Goal: Information Seeking & Learning: Learn about a topic

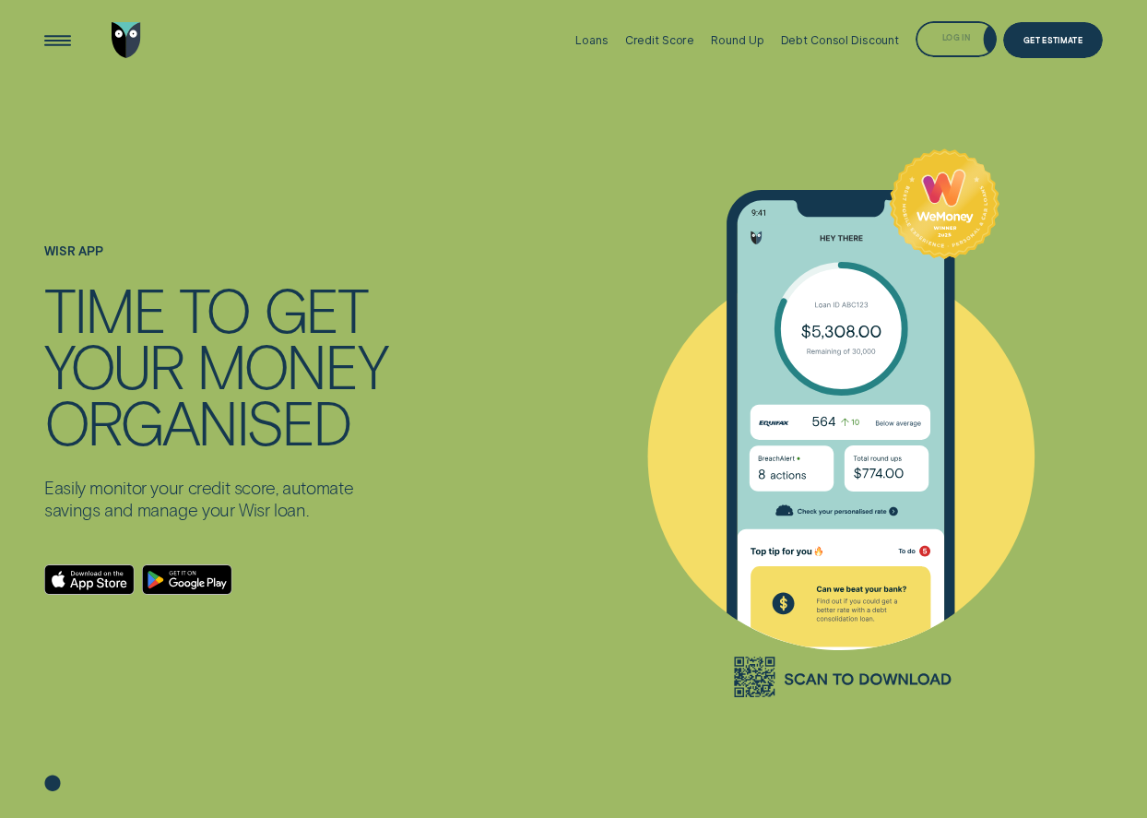
click at [958, 20] on div "Loans Credit Score Round Up Debt Consol Discount Log in Log in Customer Dashboa…" at bounding box center [835, 40] width 536 height 80
click at [950, 36] on div "Log in" at bounding box center [957, 39] width 28 height 7
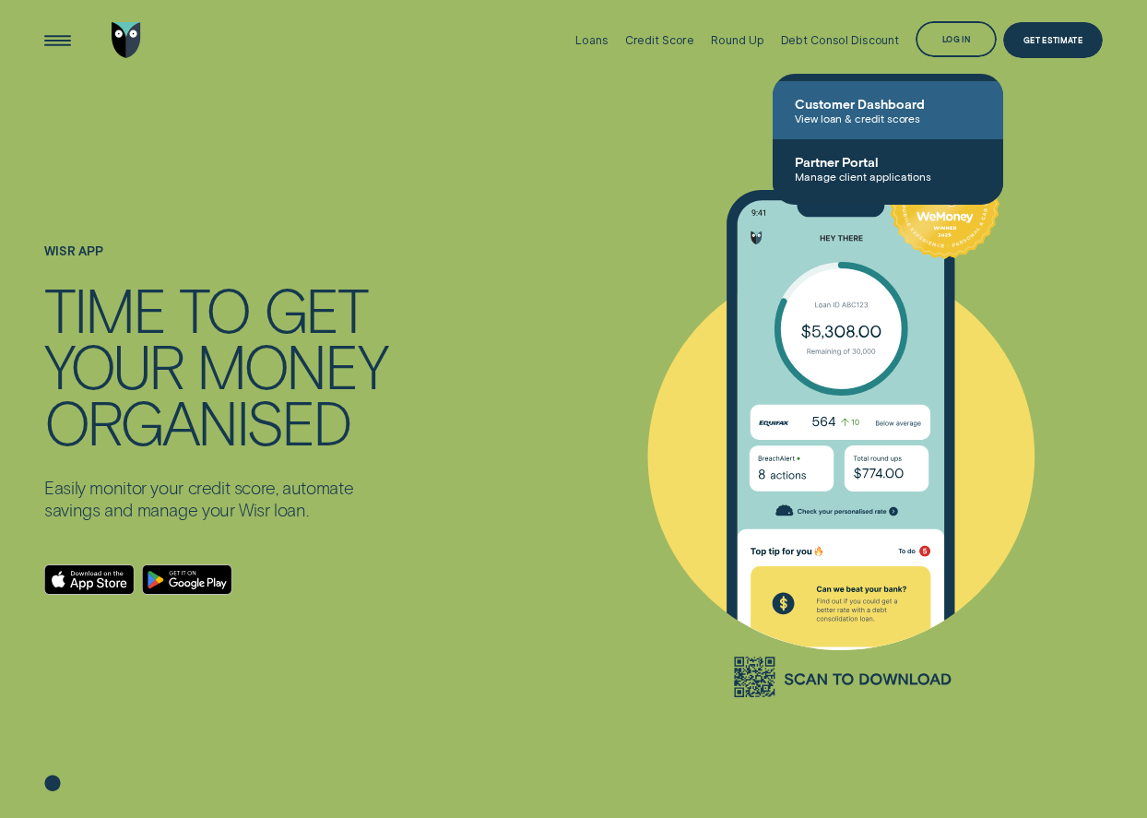
click at [904, 96] on span "Customer Dashboard" at bounding box center [888, 104] width 186 height 16
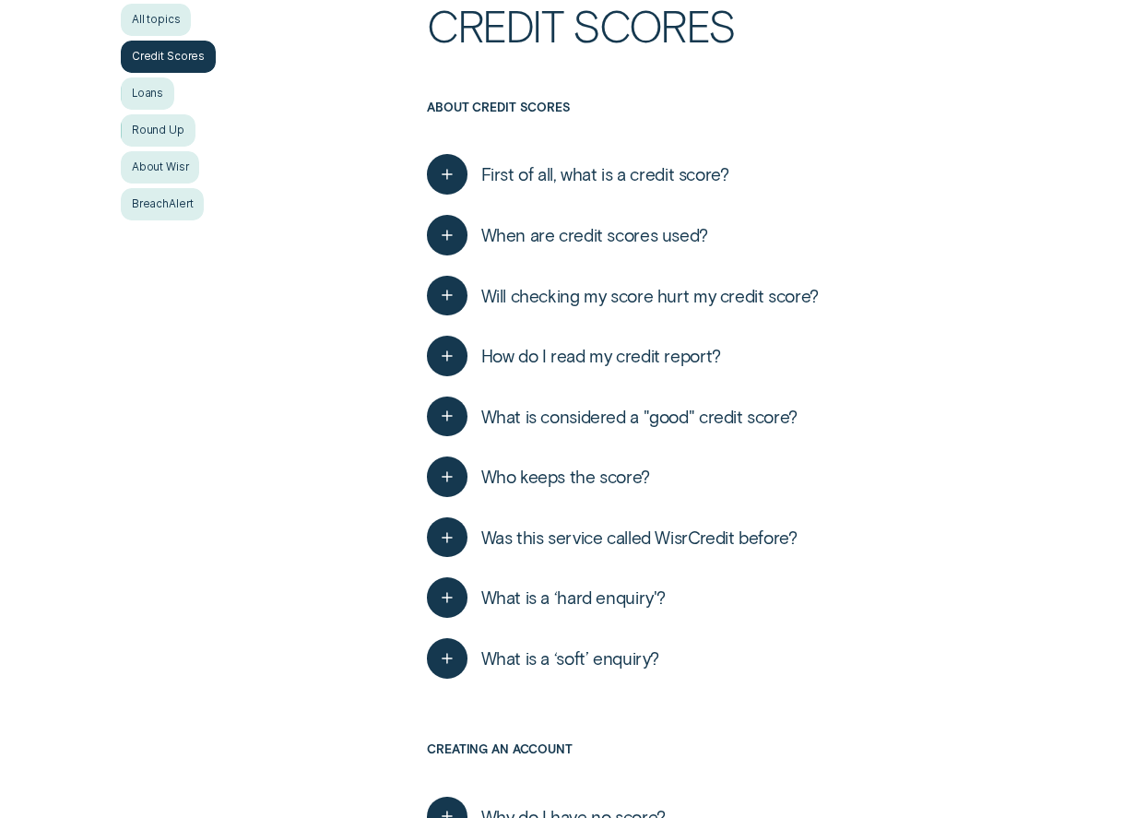
scroll to position [369, 0]
click at [778, 410] on span "What is considered a "good" credit score?" at bounding box center [639, 416] width 316 height 22
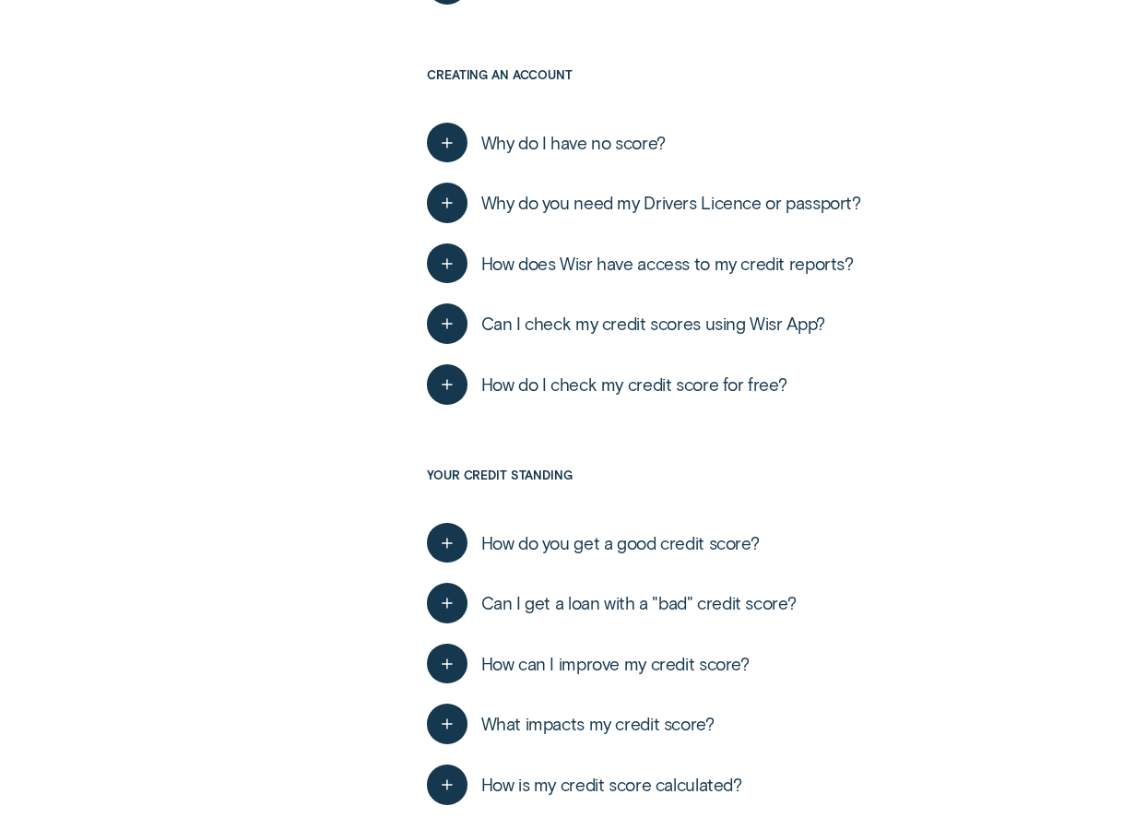
scroll to position [1291, 0]
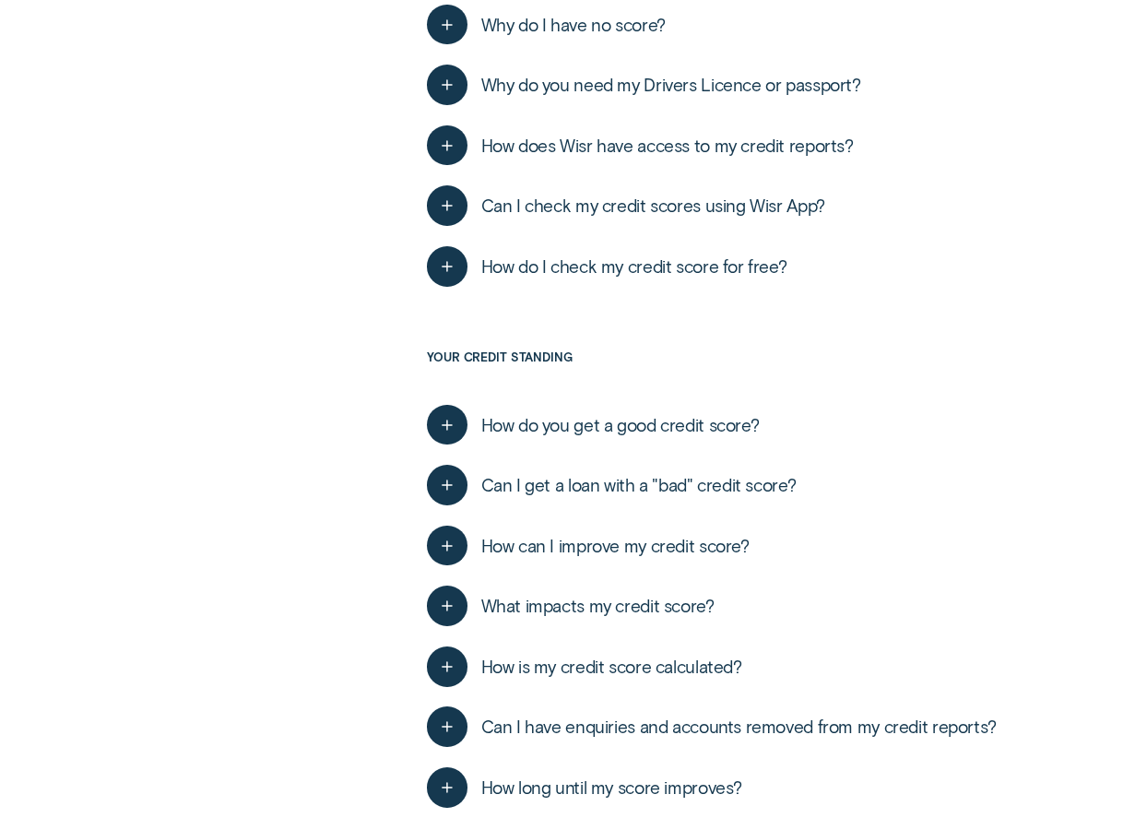
click at [782, 491] on span "Can I get a loan with a "bad" credit score?" at bounding box center [638, 485] width 315 height 22
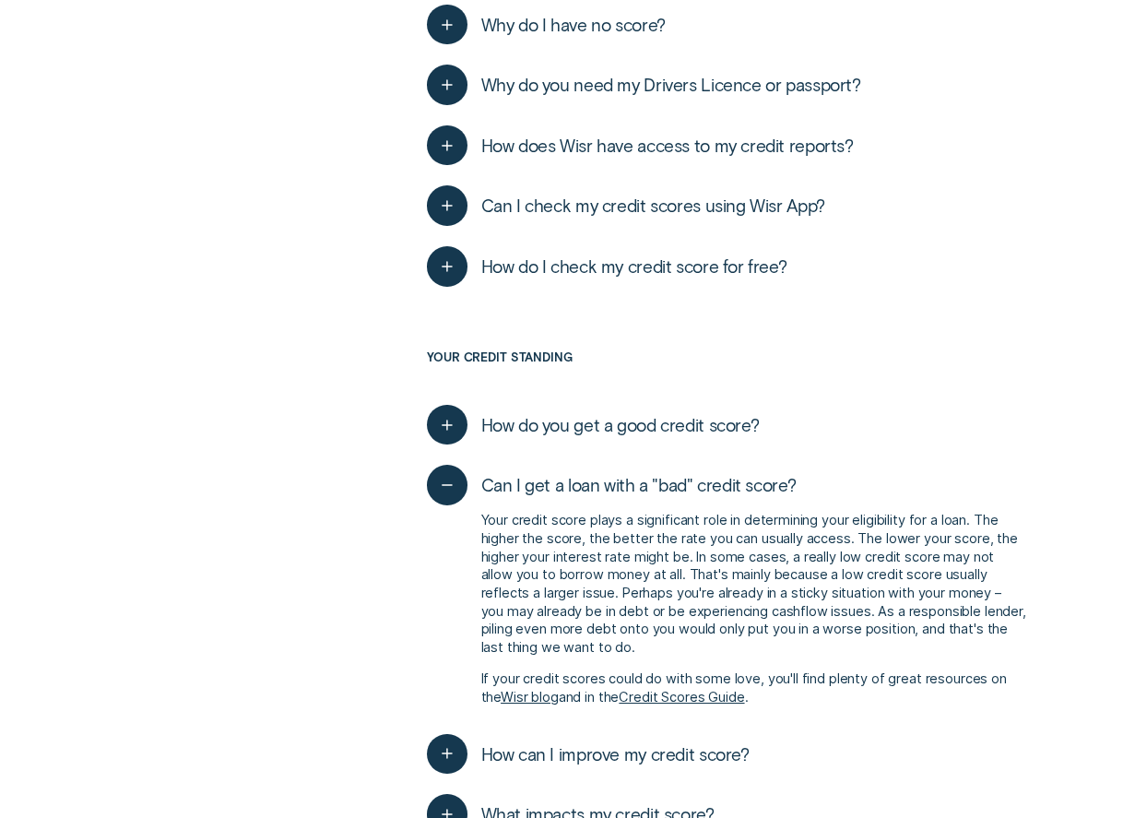
scroll to position [1660, 0]
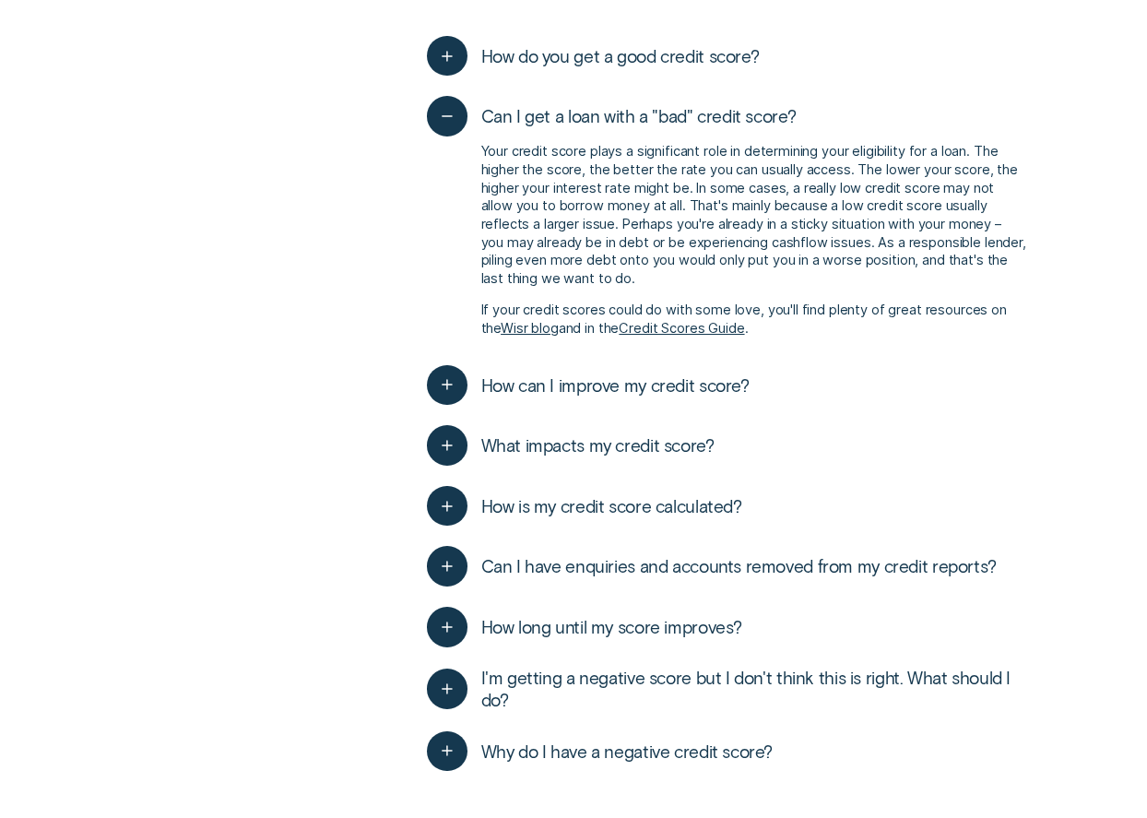
click at [627, 383] on span "How can I improve my credit score?" at bounding box center [615, 385] width 268 height 22
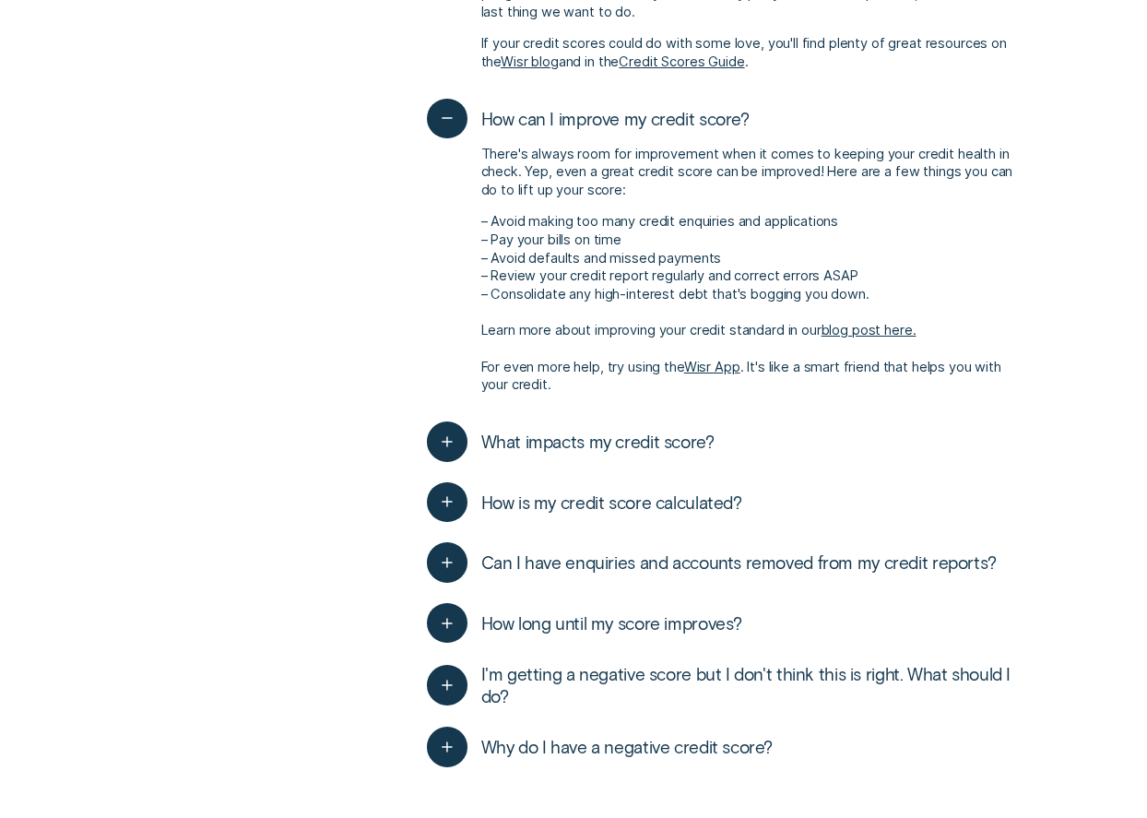
scroll to position [1937, 0]
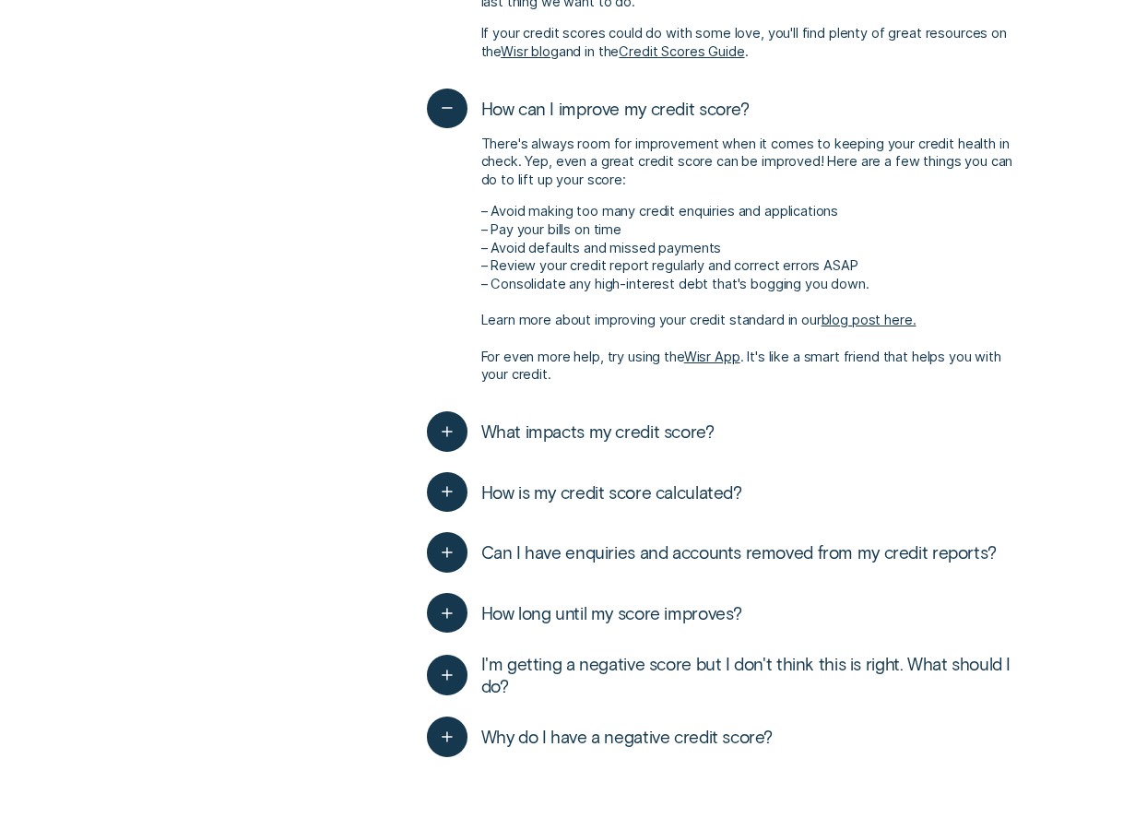
click at [667, 440] on span "What impacts my credit score?" at bounding box center [597, 432] width 233 height 22
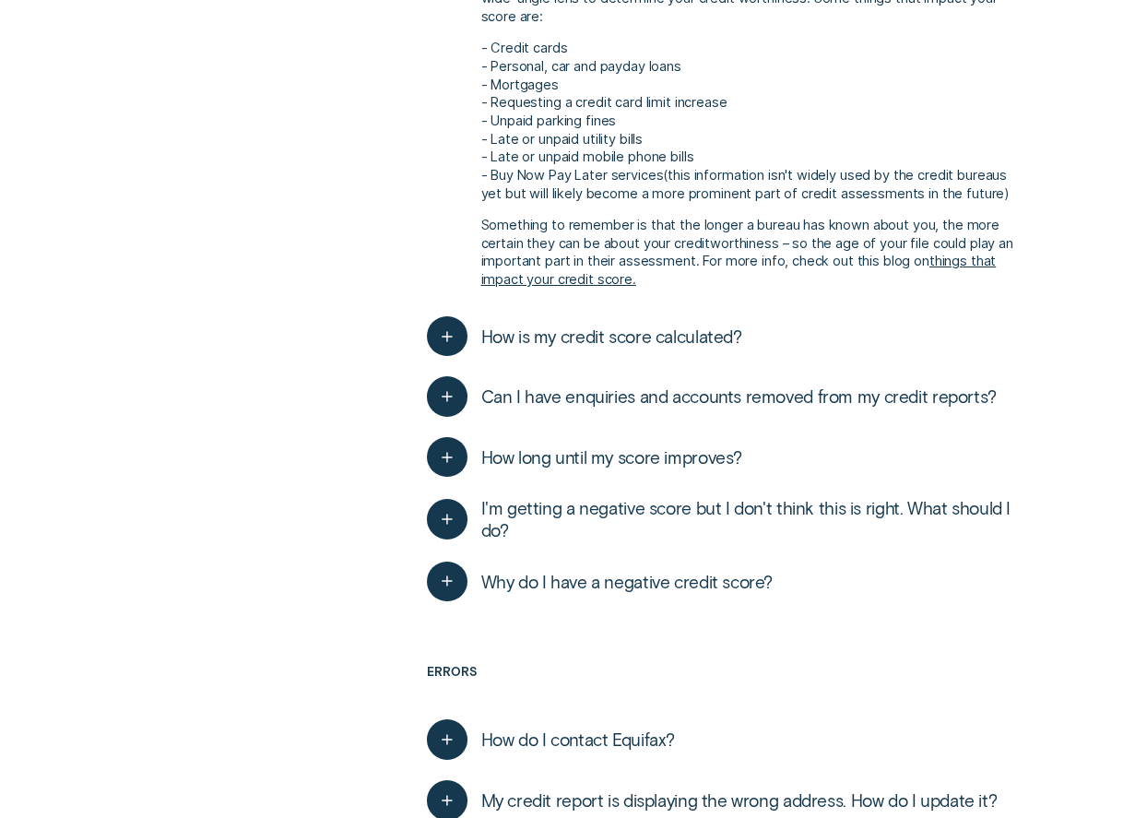
scroll to position [2583, 0]
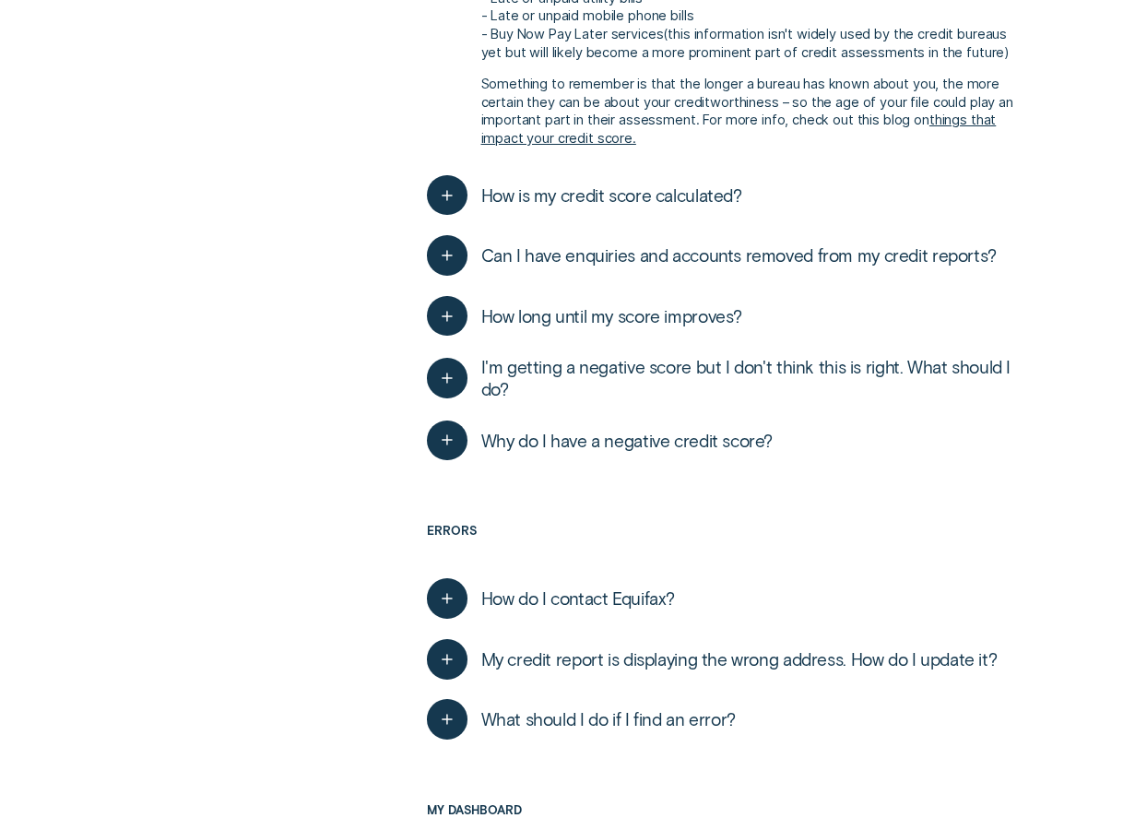
click at [611, 244] on span "Can I have enquiries and accounts removed from my credit reports?" at bounding box center [739, 255] width 516 height 22
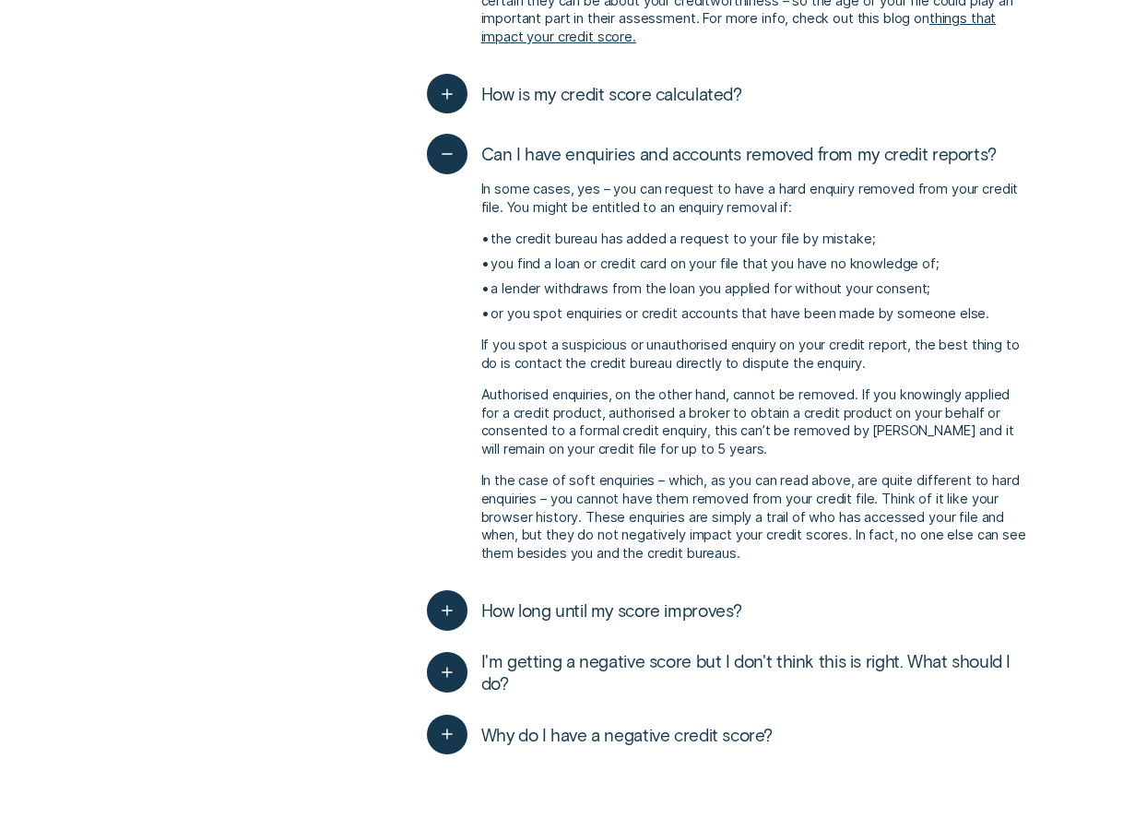
scroll to position [2952, 0]
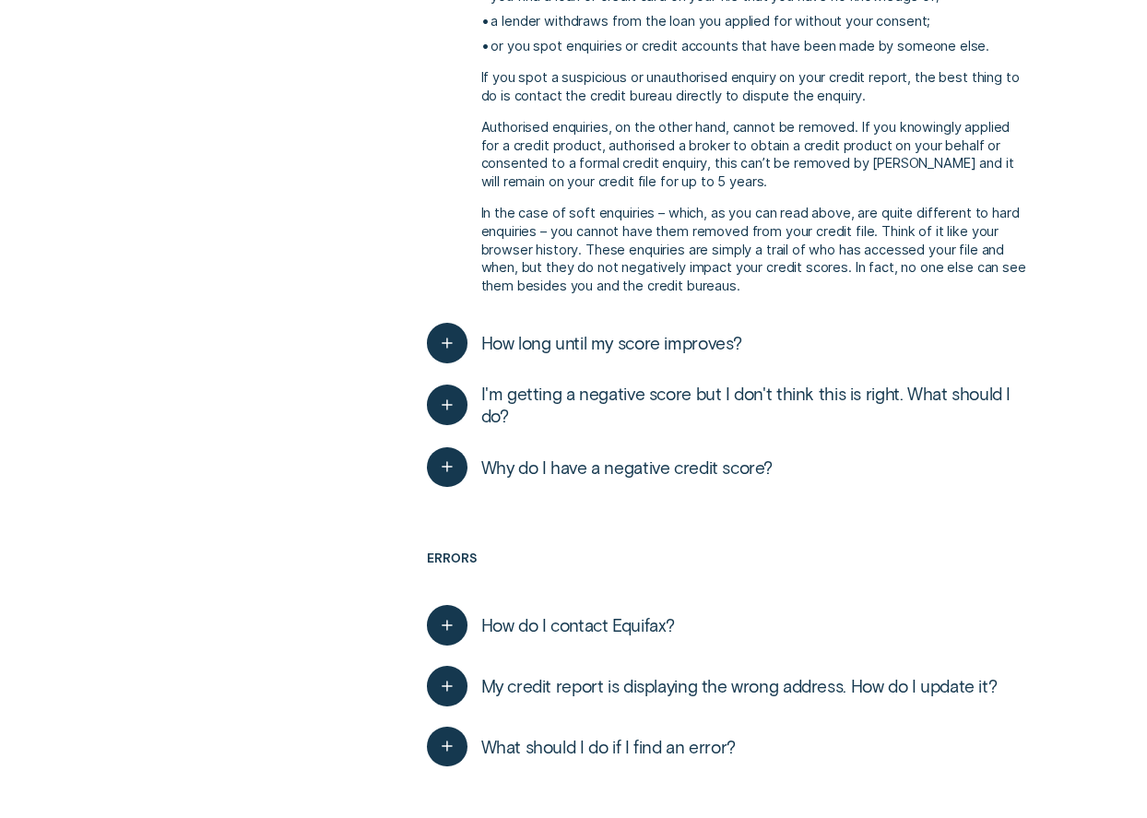
click at [599, 332] on span "How long until my score improves?" at bounding box center [612, 343] width 262 height 22
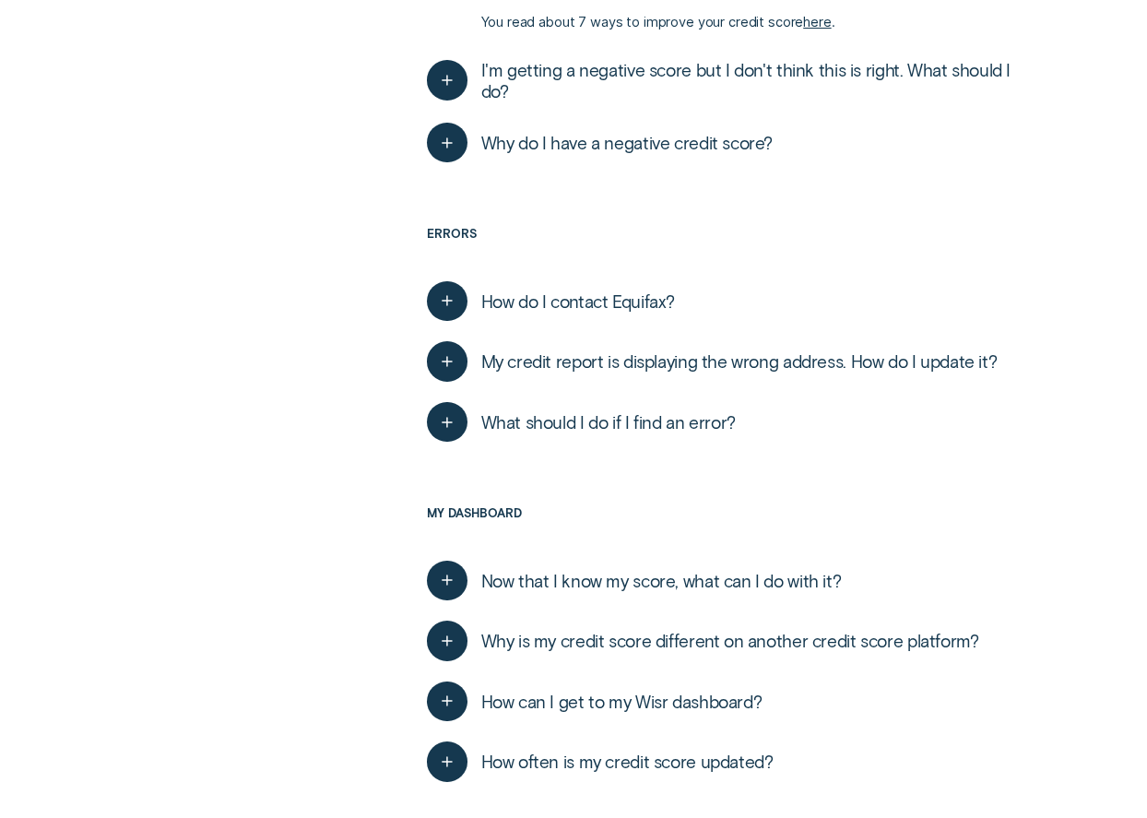
scroll to position [3413, 0]
click at [708, 410] on span "What should I do if I find an error?" at bounding box center [608, 421] width 255 height 22
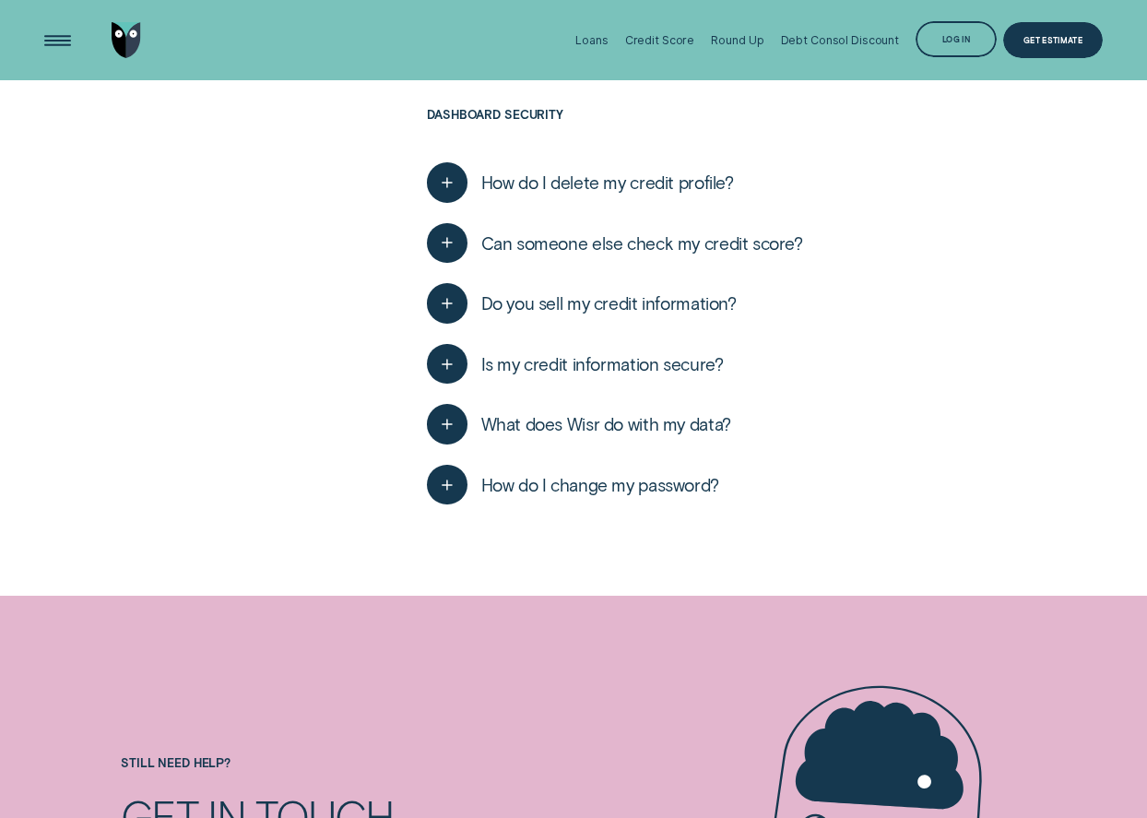
scroll to position [3690, 0]
